Goal: Task Accomplishment & Management: Use online tool/utility

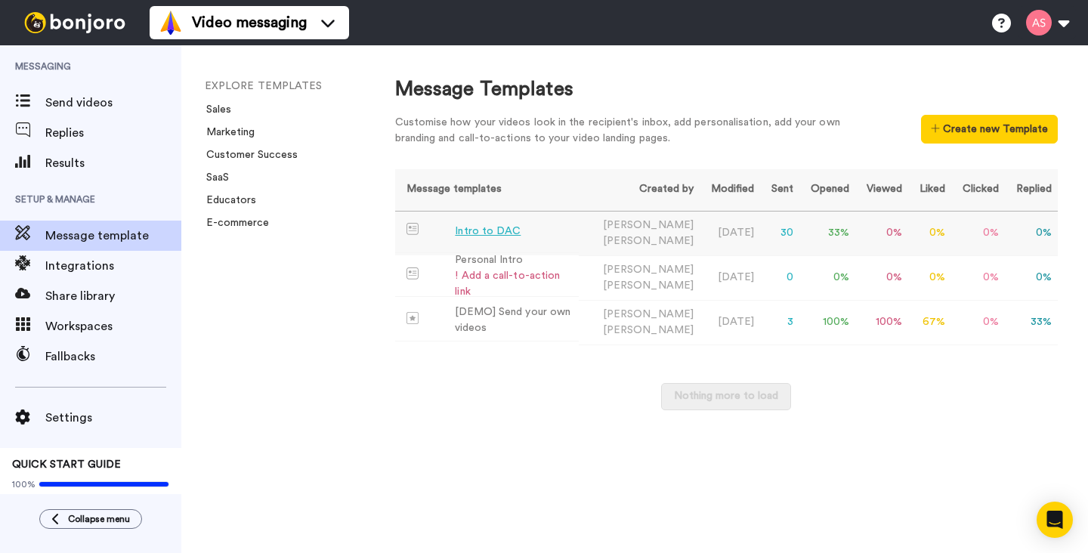
click at [478, 233] on div "Intro to DAC" at bounding box center [488, 232] width 66 height 16
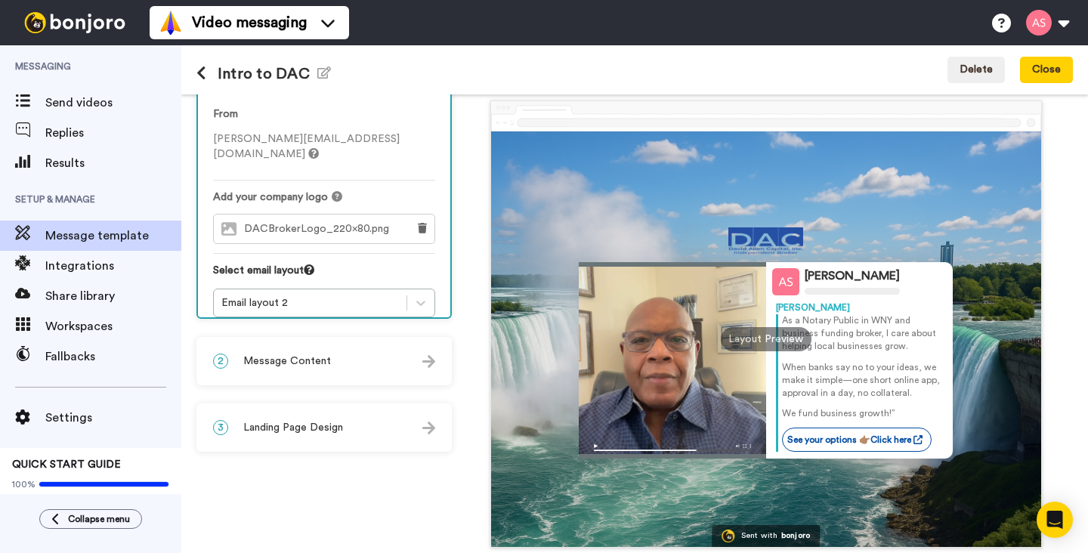
scroll to position [1, 0]
click at [361, 367] on div "2 Message Content" at bounding box center [324, 361] width 252 height 45
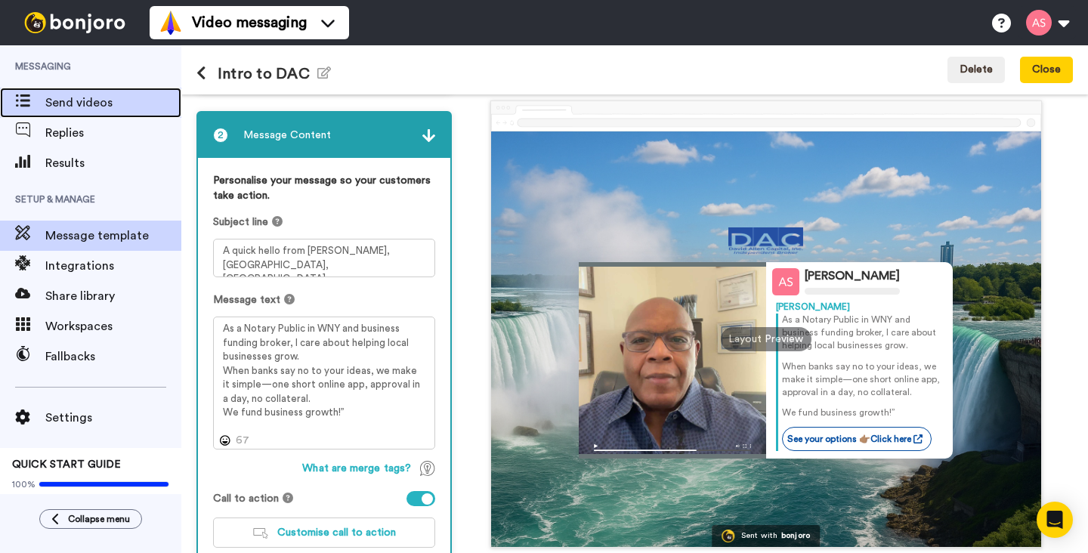
click at [82, 106] on span "Send videos" at bounding box center [113, 103] width 136 height 18
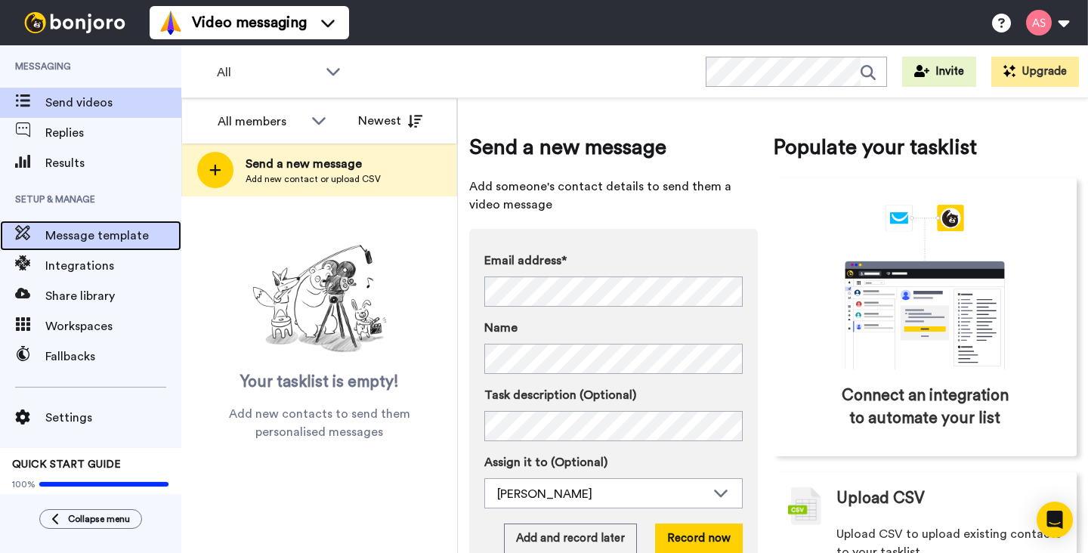
click at [98, 232] on span "Message template" at bounding box center [113, 236] width 136 height 18
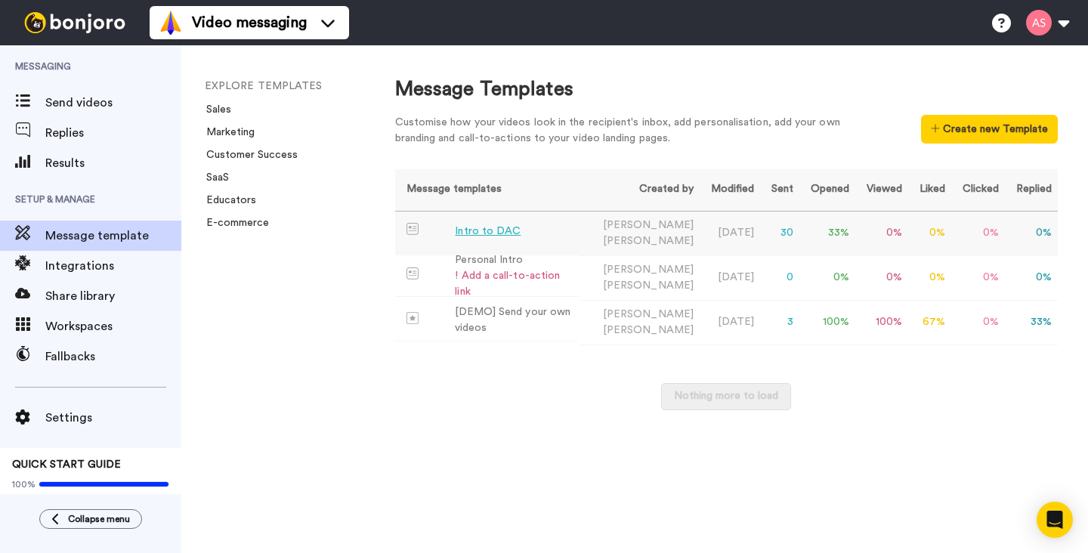
click at [492, 234] on div "Intro to DAC" at bounding box center [488, 232] width 66 height 16
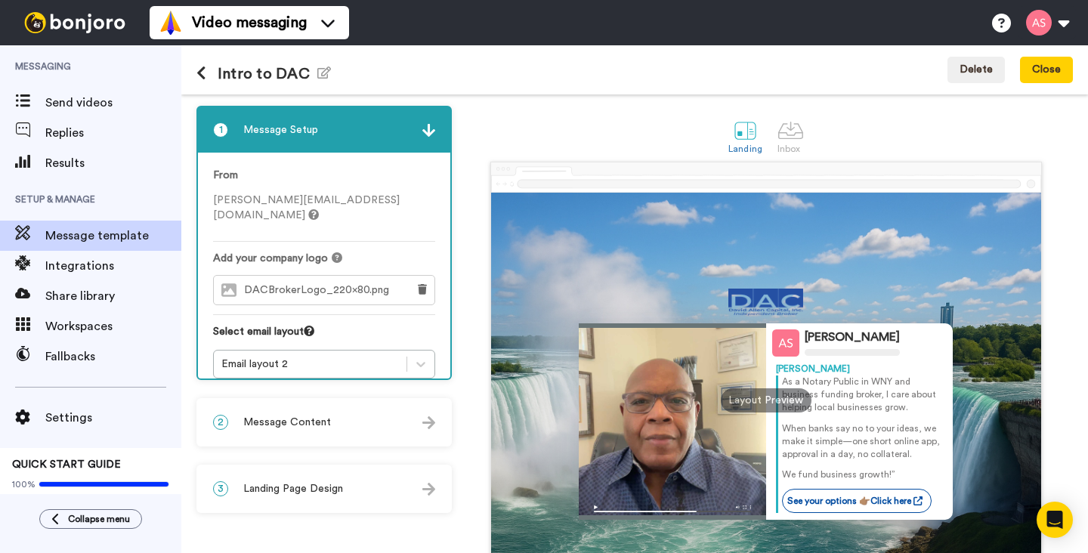
click at [434, 424] on img at bounding box center [429, 422] width 13 height 13
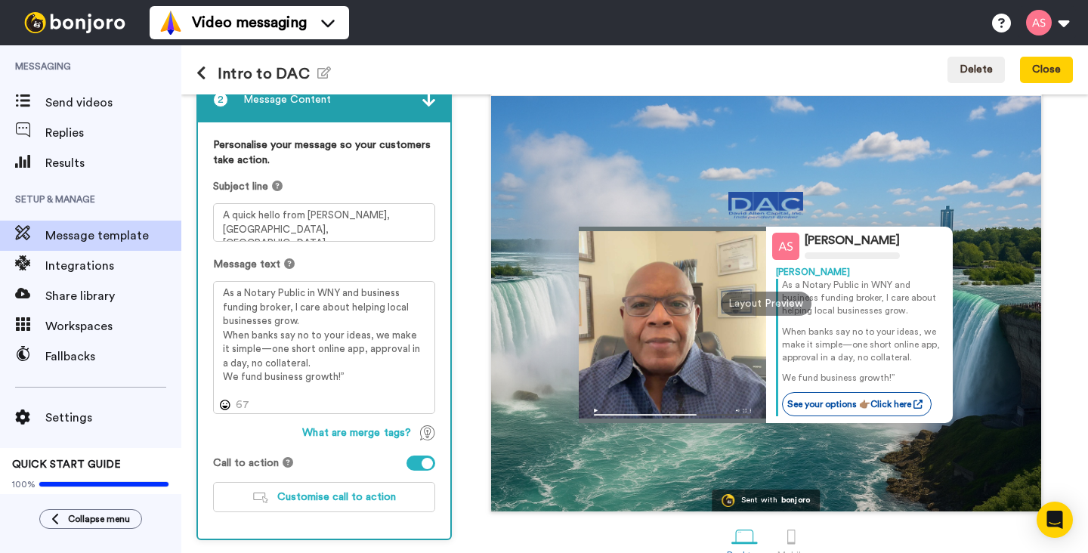
scroll to position [102, 0]
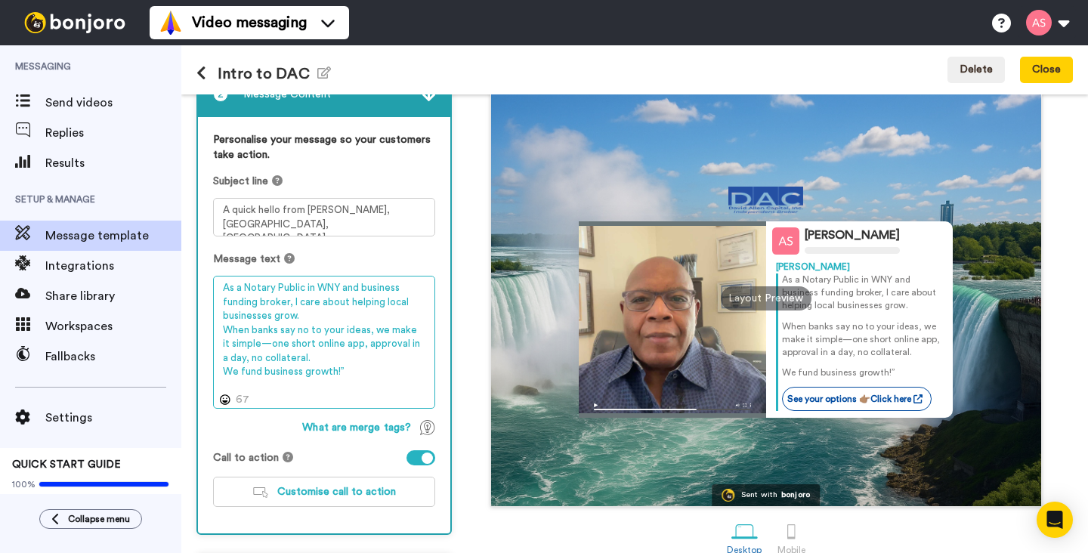
drag, startPoint x: 344, startPoint y: 371, endPoint x: 210, endPoint y: 289, distance: 157.1
click at [210, 289] on div "Personalise your message so your customers take action. Subject line A quick he…" at bounding box center [324, 325] width 252 height 416
paste textarea "Even if you don’t need funding now, I’m here when you do—simple app, fast appro…"
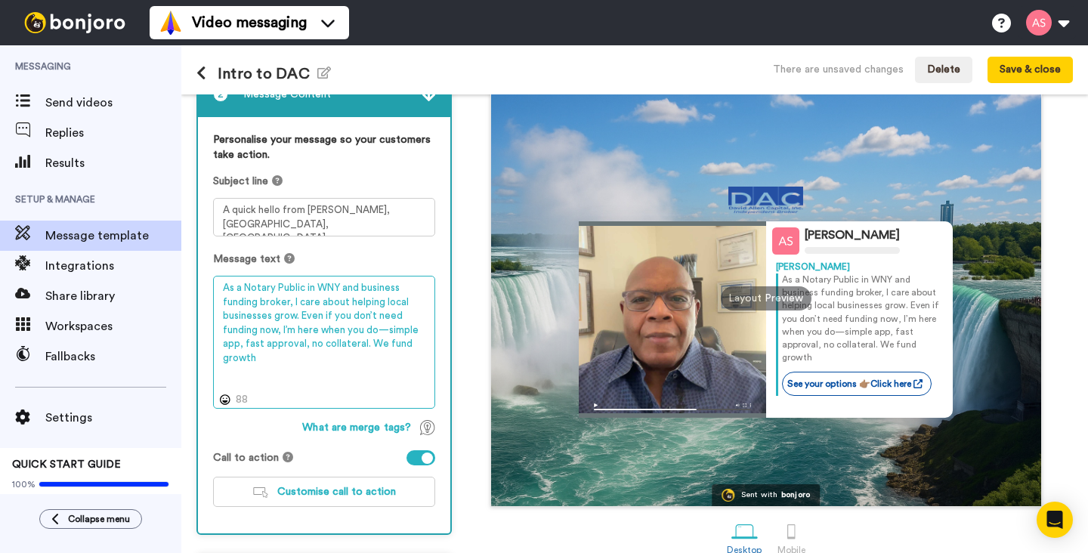
click at [299, 316] on textarea "As a Notary Public in WNY and business funding broker, I care about helping loc…" at bounding box center [324, 342] width 222 height 133
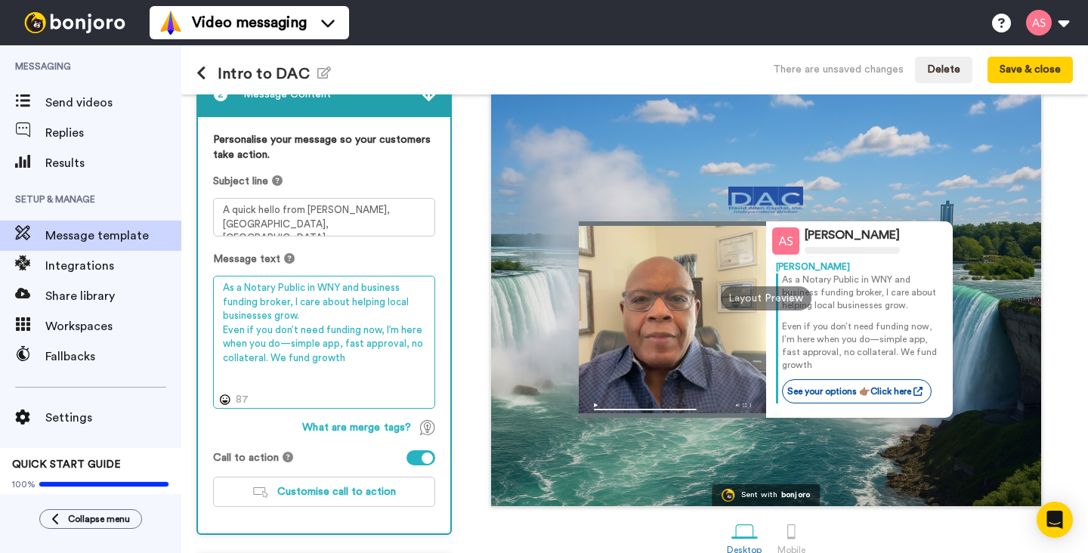
click at [270, 359] on textarea "As a Notary Public in WNY and business funding broker, I care about helping loc…" at bounding box center [324, 342] width 222 height 133
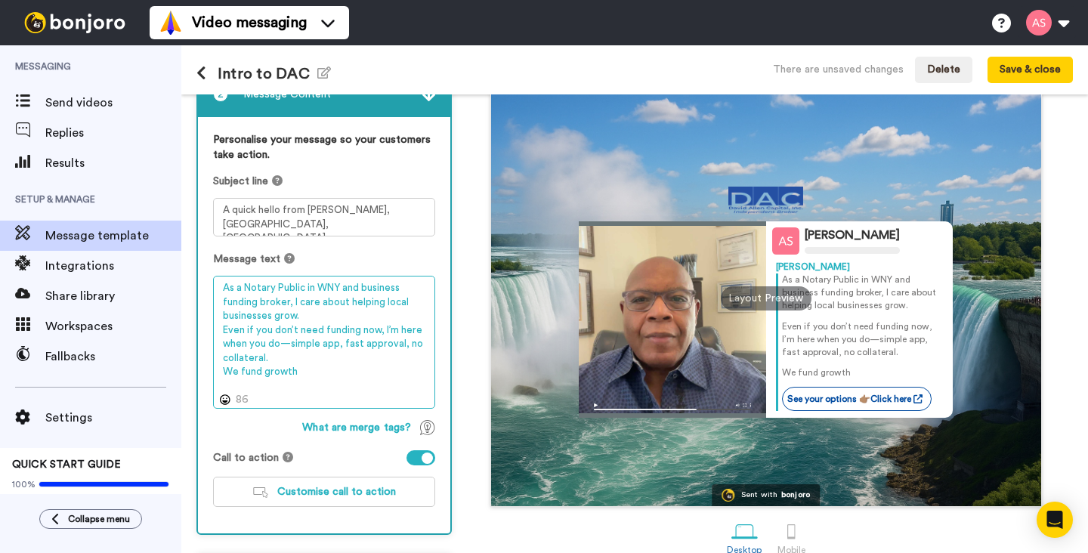
click at [265, 373] on textarea "As a Notary Public in WNY and business funding broker, I care about helping loc…" at bounding box center [324, 342] width 222 height 133
click at [335, 373] on textarea "As a Notary Public in WNY and business funding broker, I care about helping loc…" at bounding box center [324, 342] width 222 height 133
click at [277, 362] on textarea "As a Notary Public in WNY and business funding broker, I care about helping loc…" at bounding box center [324, 342] width 222 height 133
paste textarea "I’d be glad to connect and be a resource when the time comes"
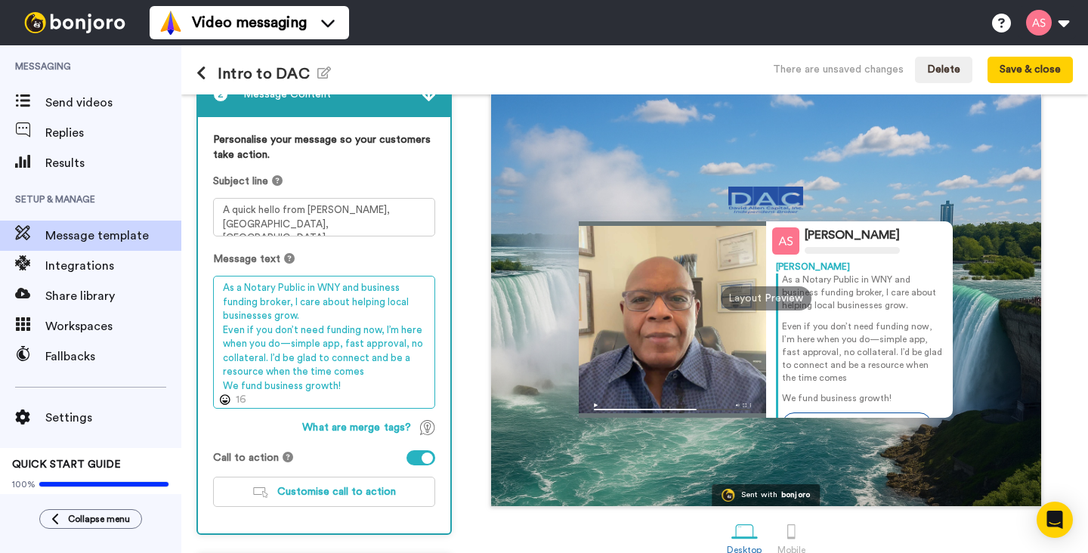
click at [268, 359] on textarea "As a Notary Public in WNY and business funding broker, I care about helping loc…" at bounding box center [324, 342] width 222 height 133
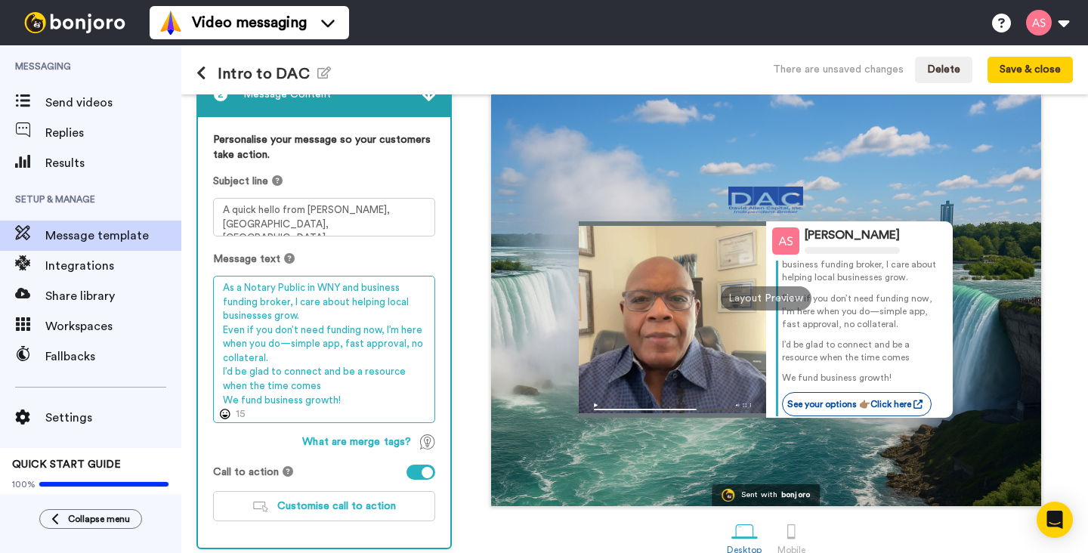
scroll to position [20, 0]
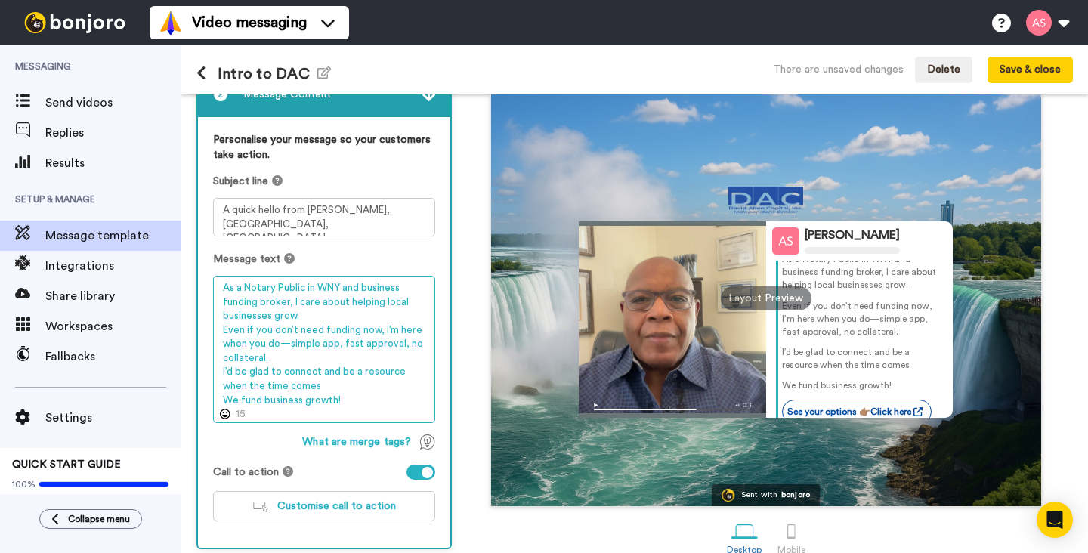
click at [338, 347] on textarea "As a Notary Public in WNY and business funding broker, I care about helping loc…" at bounding box center [324, 349] width 222 height 147
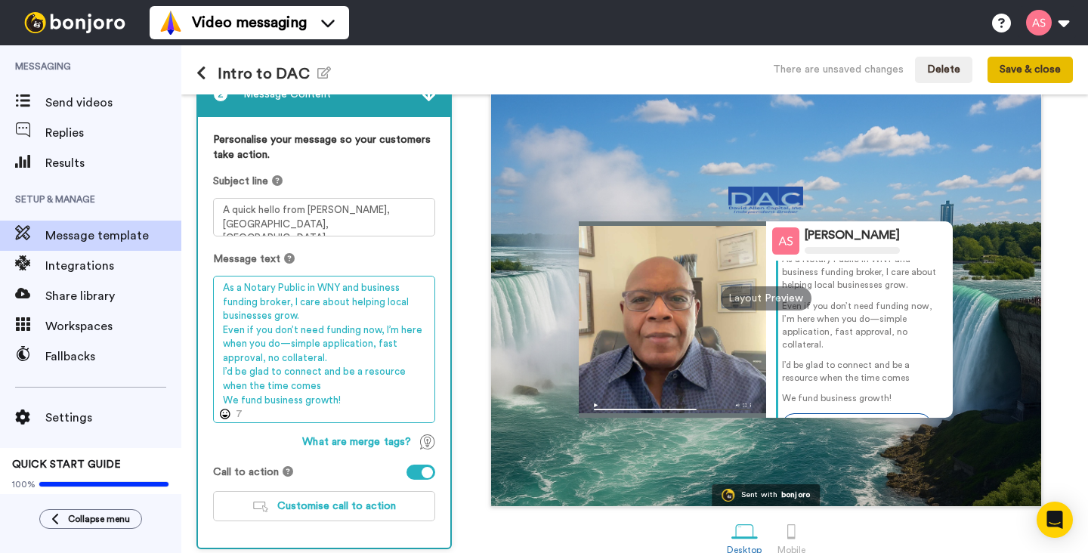
type textarea "As a Notary Public in WNY and business funding broker, I care about helping loc…"
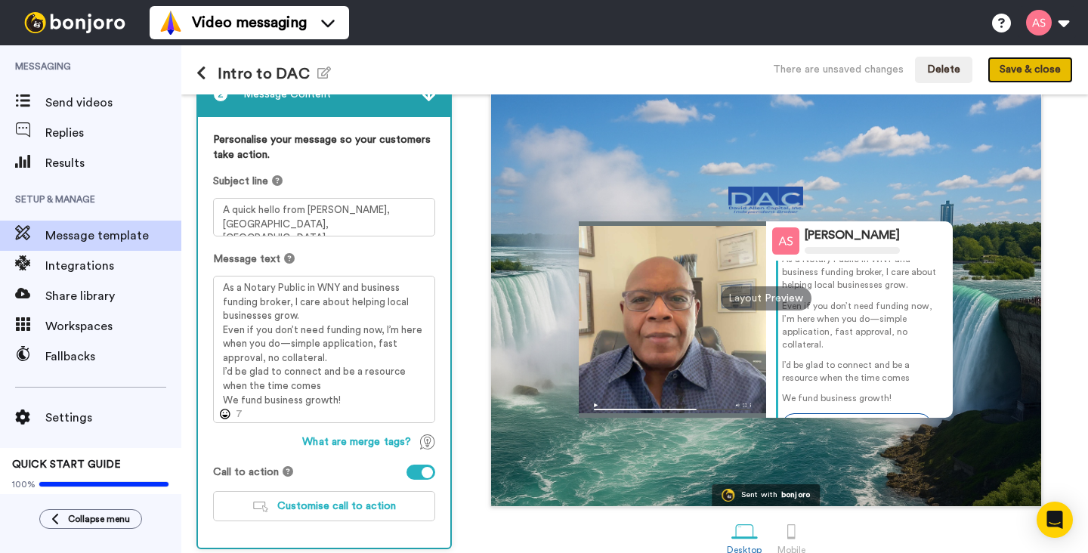
click at [1039, 69] on button "Save & close" at bounding box center [1030, 70] width 85 height 27
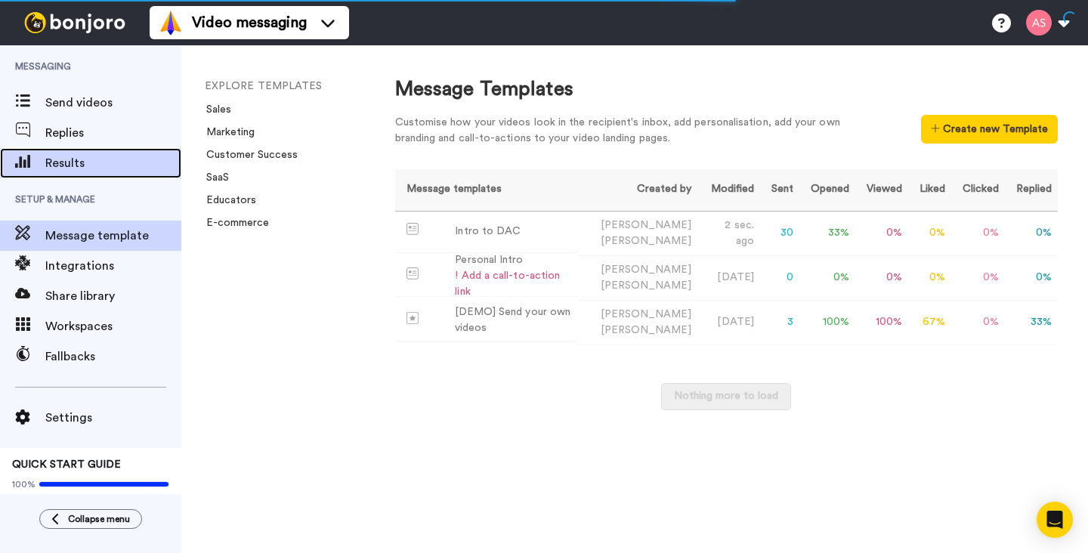
click at [77, 161] on span "Results" at bounding box center [113, 163] width 136 height 18
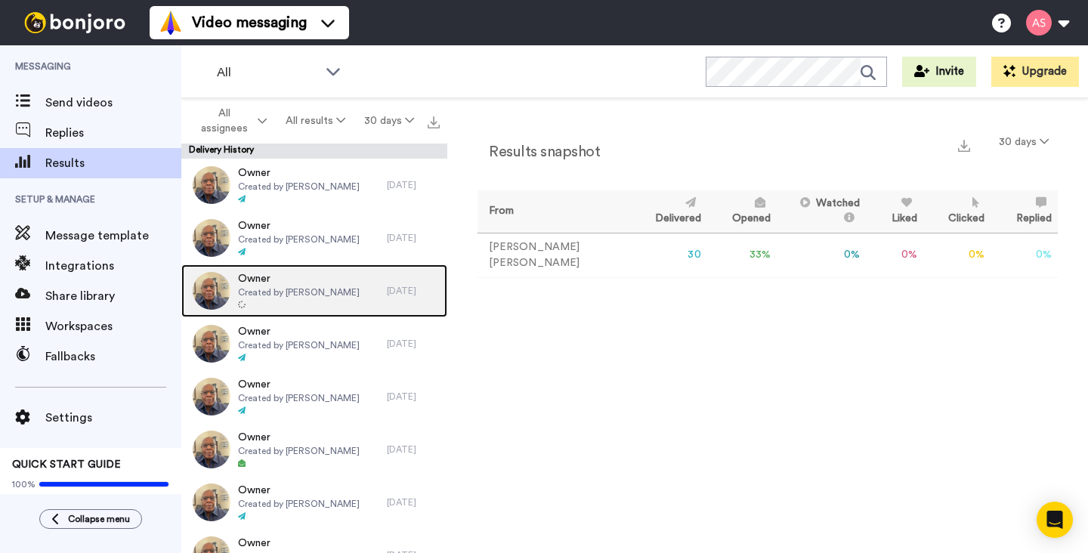
click at [259, 296] on span "Created by Alvin Slaughter" at bounding box center [299, 292] width 122 height 12
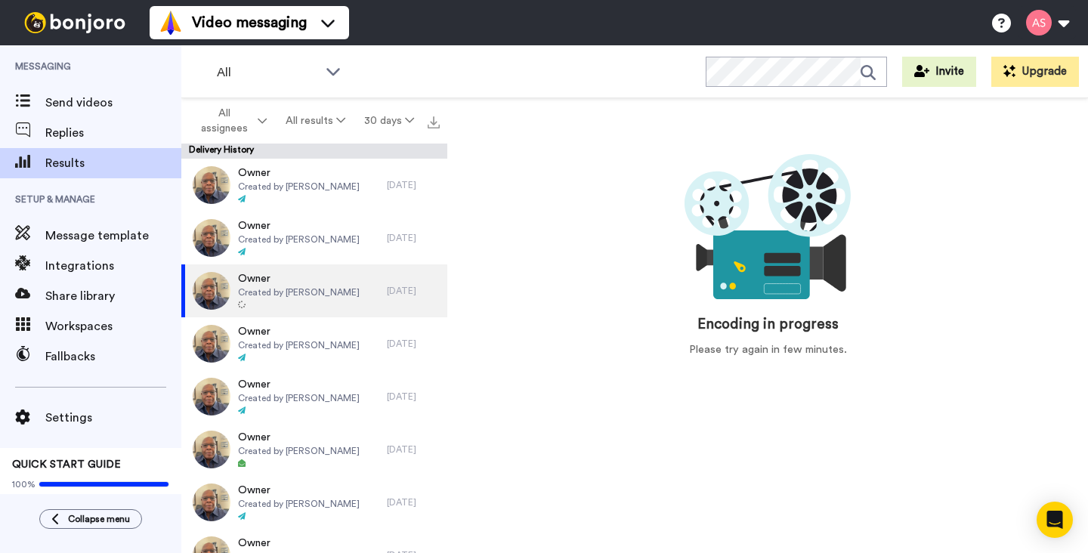
click at [778, 354] on div "Please try again in few minutes." at bounding box center [768, 350] width 158 height 16
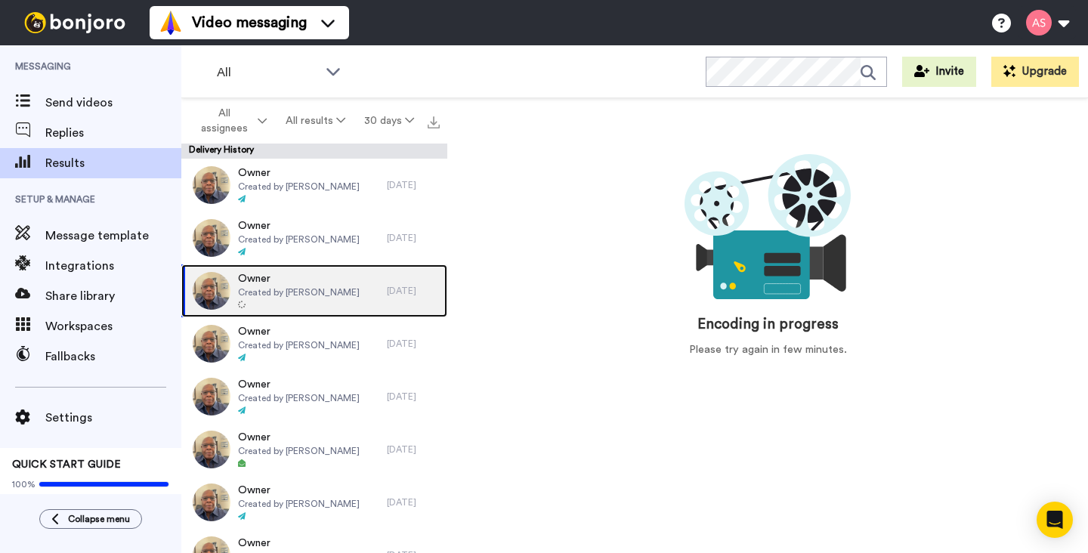
click at [292, 290] on span "Created by Alvin Slaughter" at bounding box center [299, 292] width 122 height 12
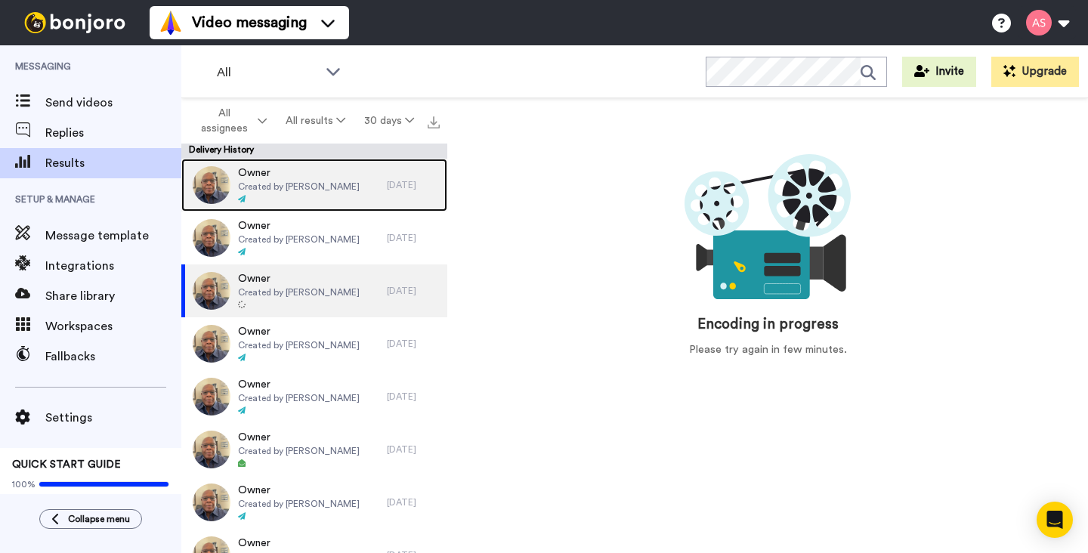
click at [258, 178] on span "Owner" at bounding box center [299, 173] width 122 height 15
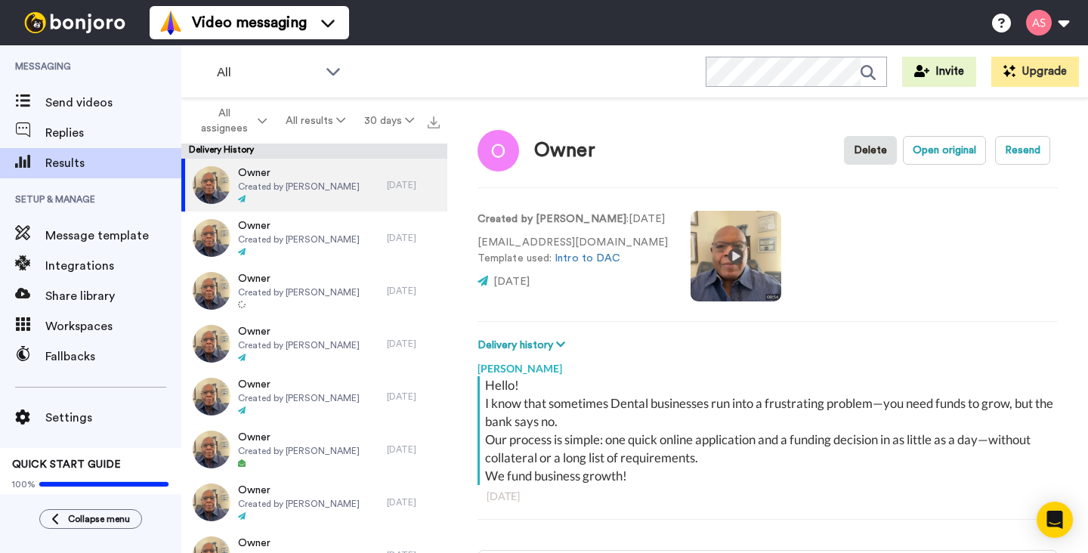
scroll to position [8, 0]
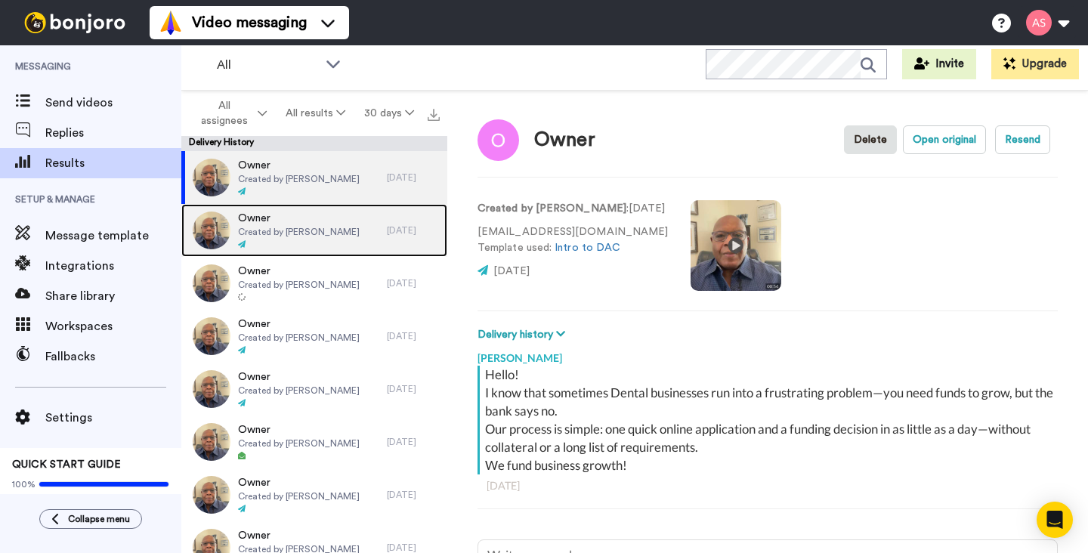
click at [289, 232] on span "Created by Alvin Slaughter" at bounding box center [299, 232] width 122 height 12
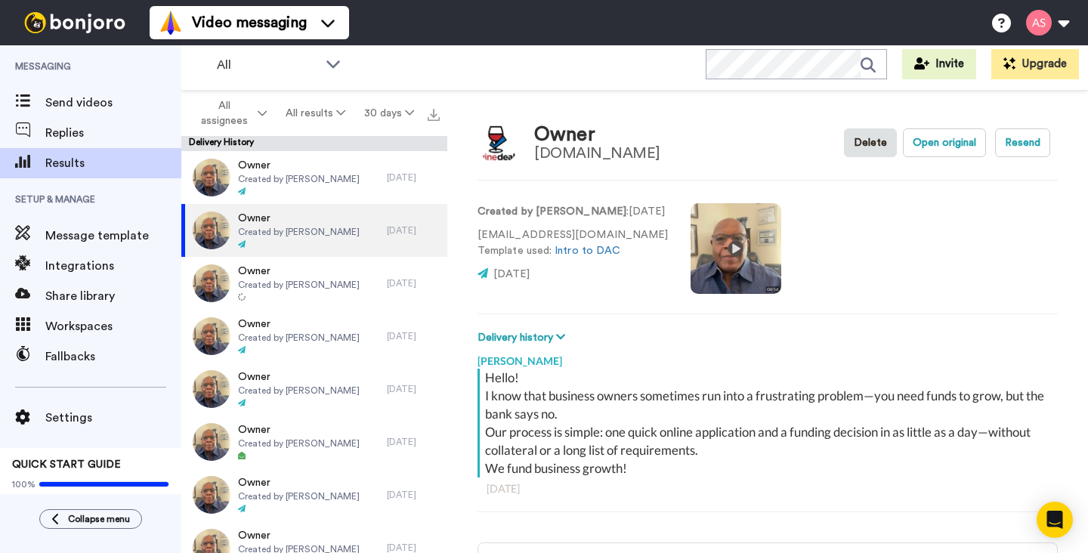
type textarea "x"
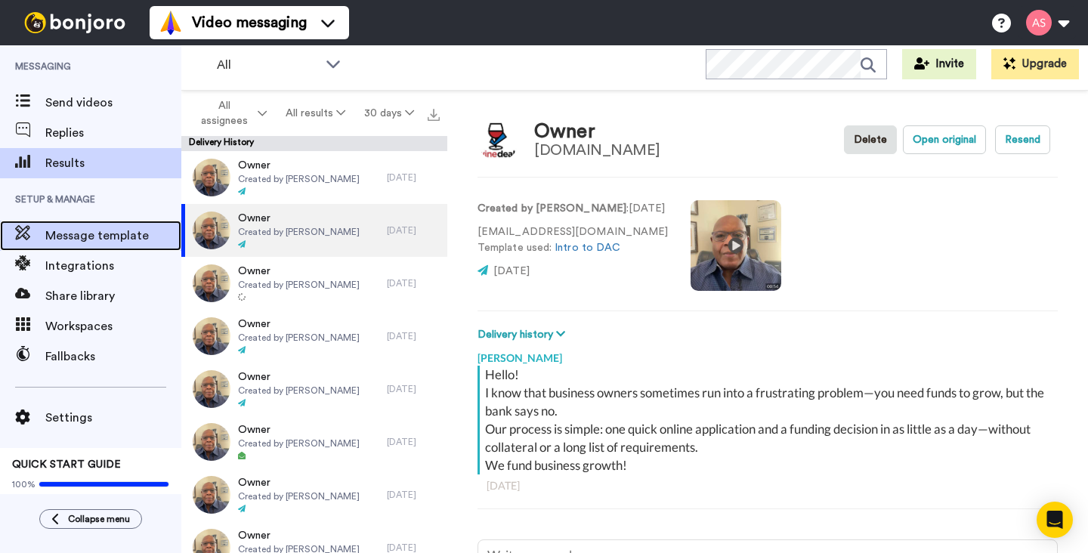
click at [88, 234] on span "Message template" at bounding box center [113, 236] width 136 height 18
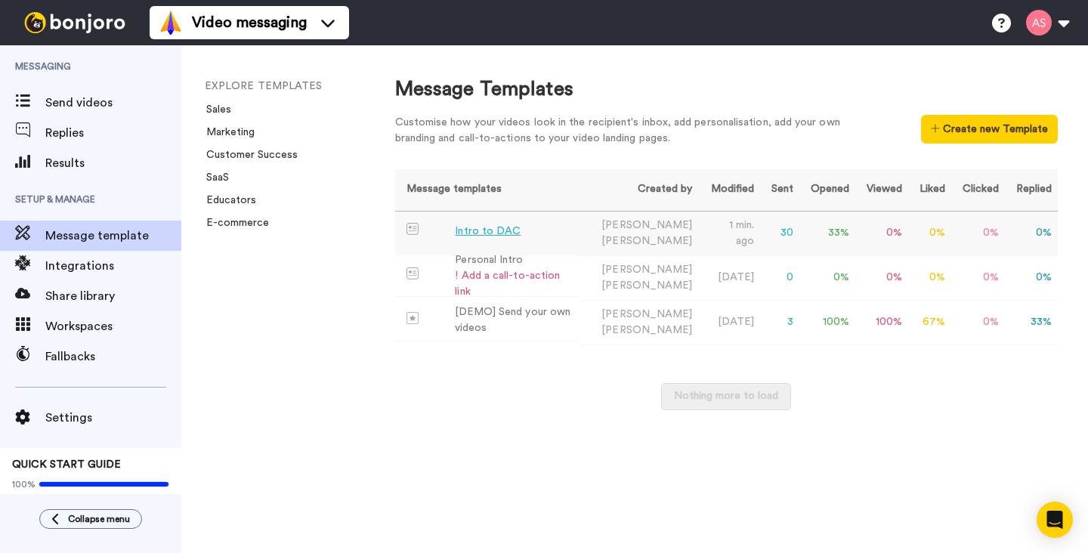
click at [481, 233] on div "Intro to DAC" at bounding box center [488, 232] width 66 height 16
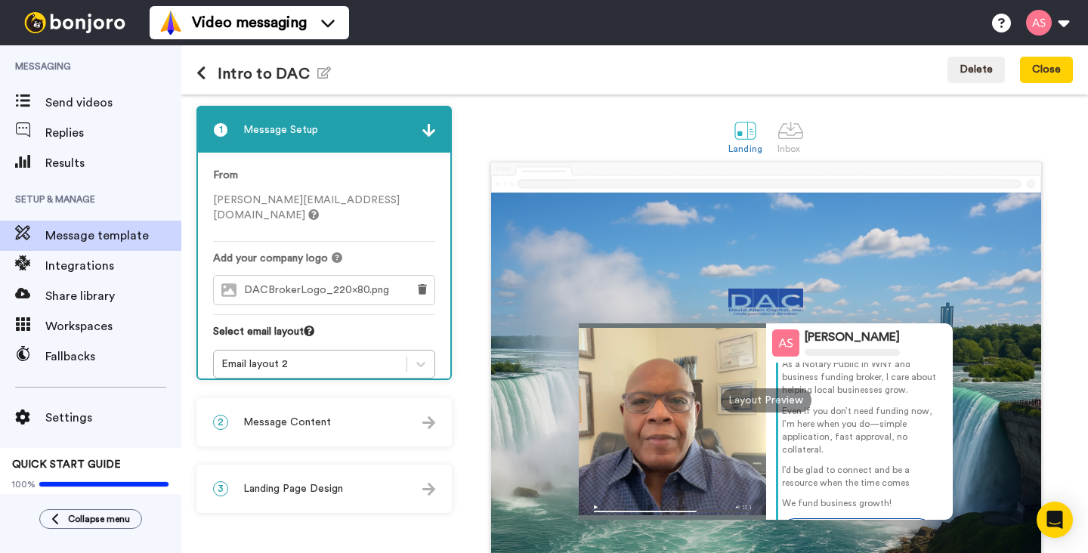
scroll to position [8, 0]
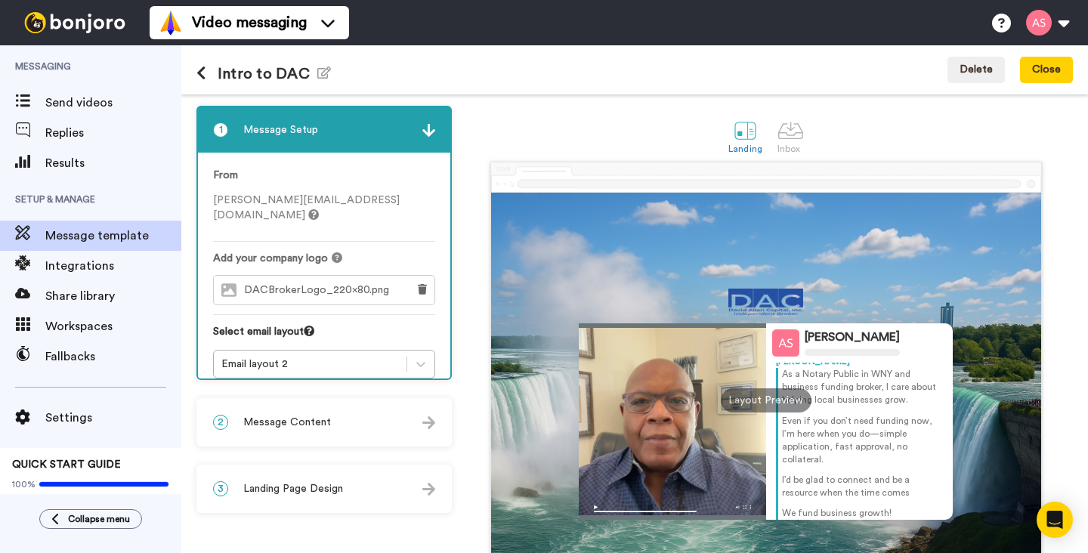
click at [426, 427] on img at bounding box center [429, 422] width 13 height 13
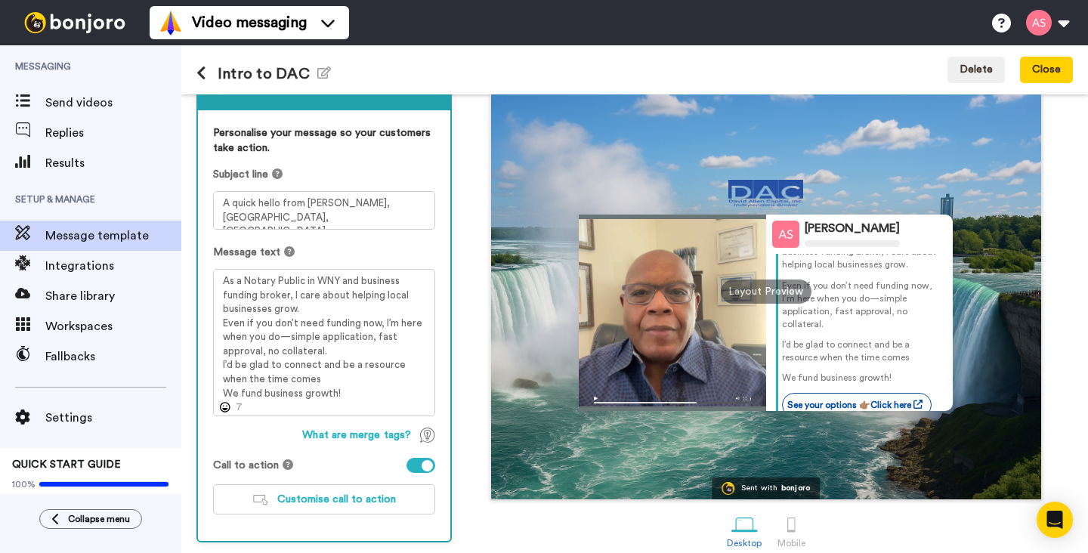
scroll to position [110, 0]
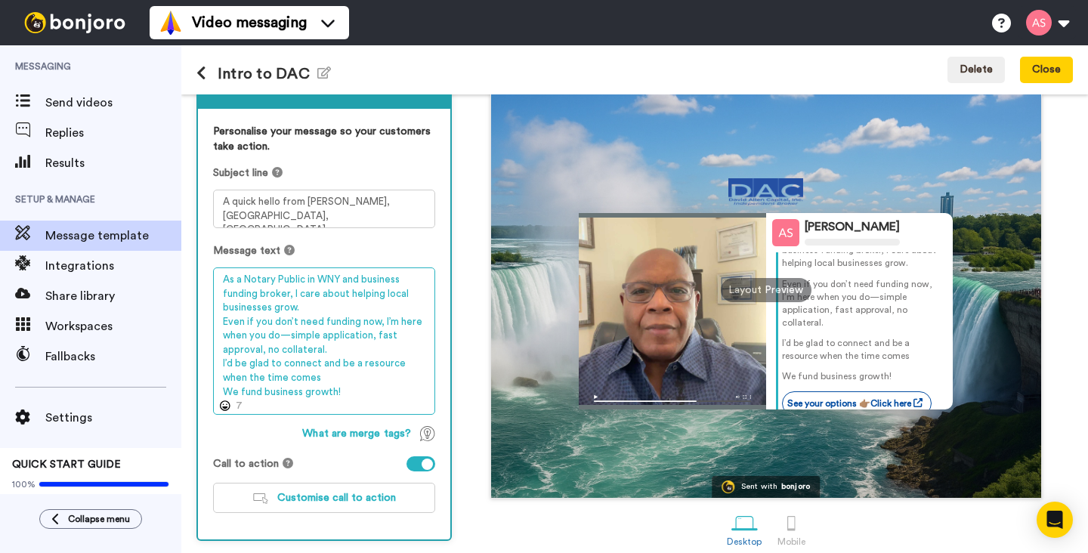
click at [268, 352] on textarea "As a Notary Public in WNY and business funding broker, I care about helping loc…" at bounding box center [324, 341] width 222 height 147
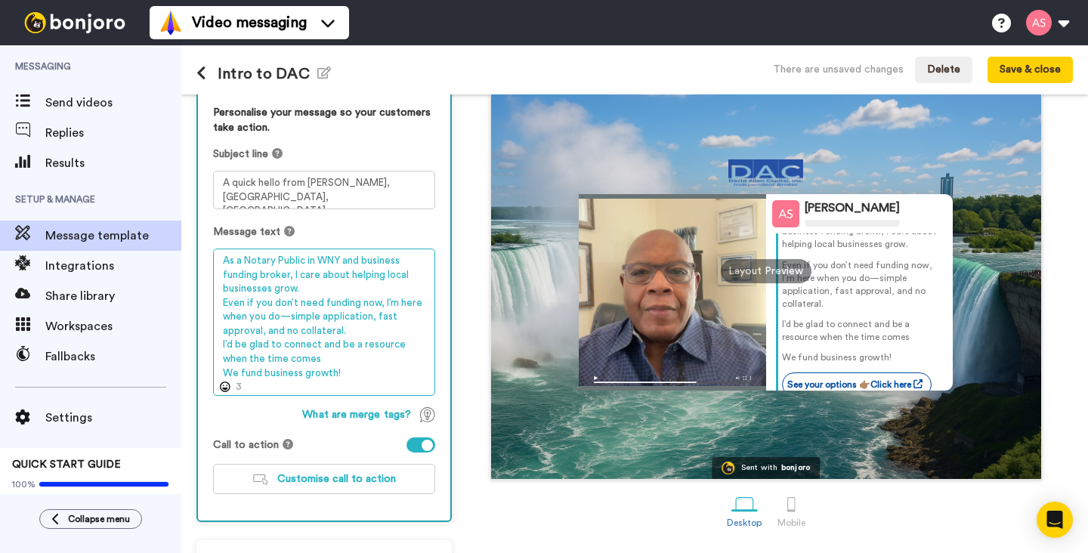
scroll to position [132, 0]
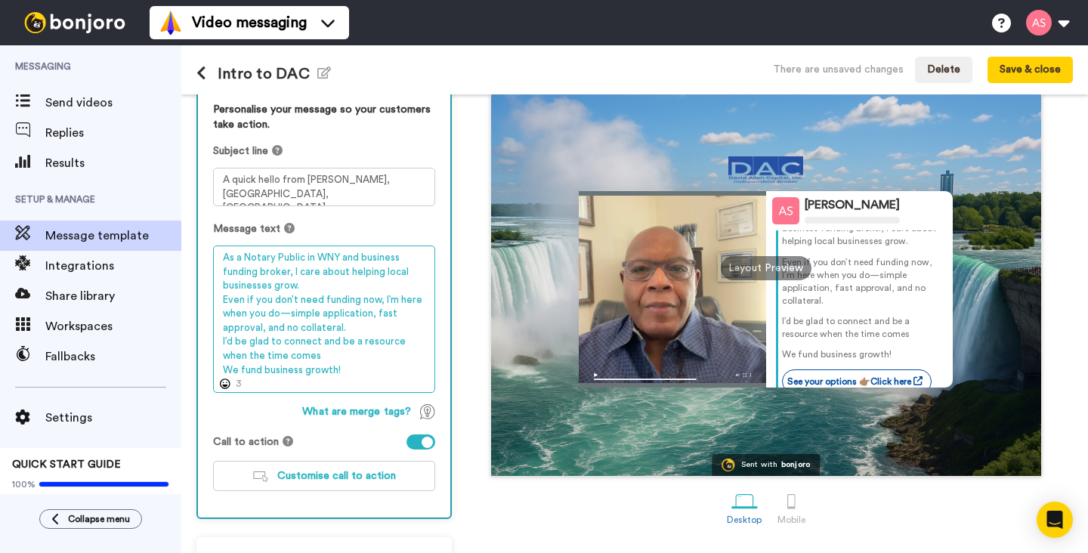
click at [318, 359] on textarea "As a Notary Public in WNY and business funding broker, I care about helping loc…" at bounding box center [324, 319] width 222 height 147
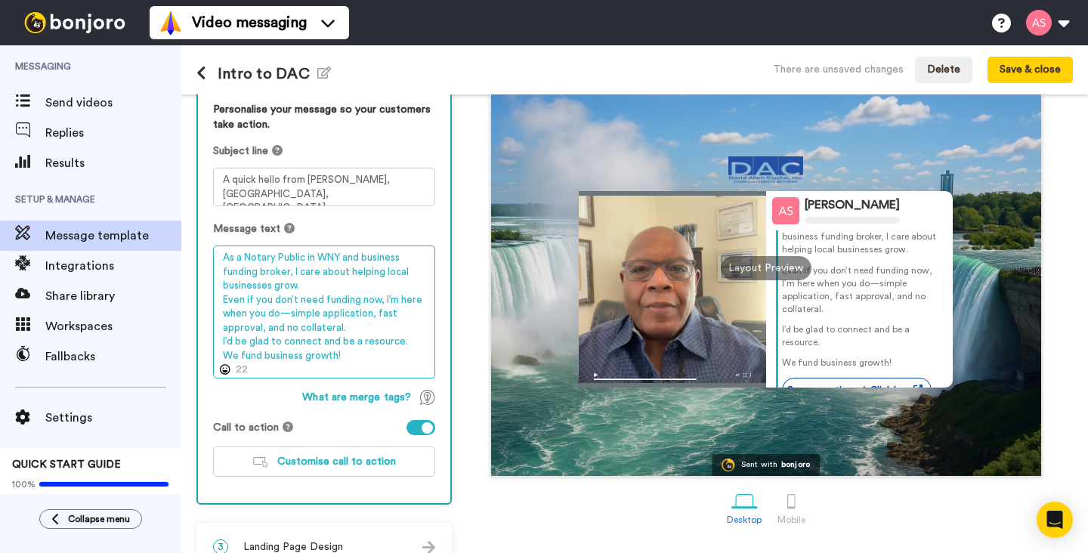
scroll to position [34, 0]
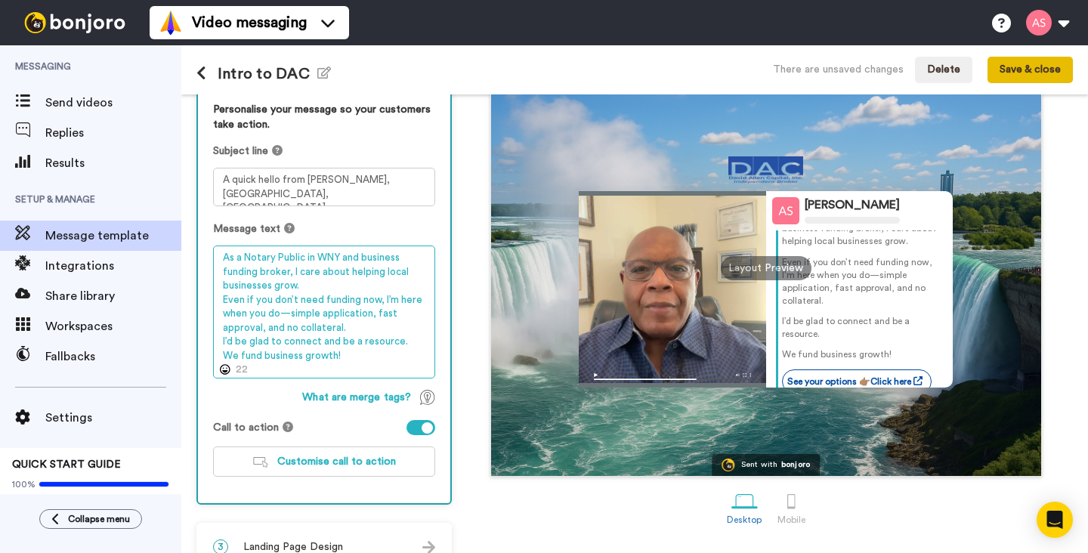
type textarea "As a Notary Public in WNY and business funding broker, I care about helping loc…"
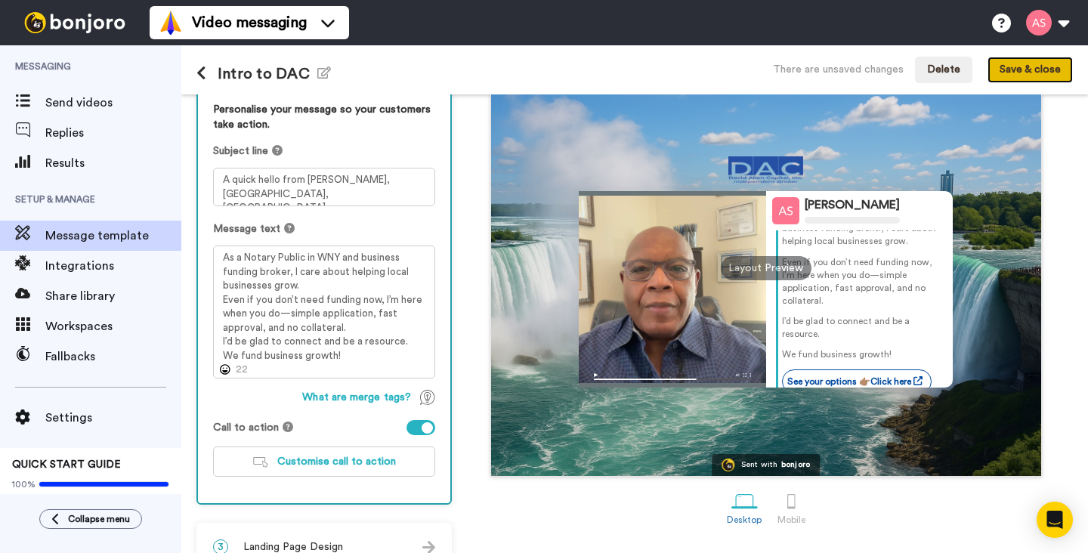
click at [1023, 75] on button "Save & close" at bounding box center [1030, 70] width 85 height 27
